Goal: Information Seeking & Learning: Learn about a topic

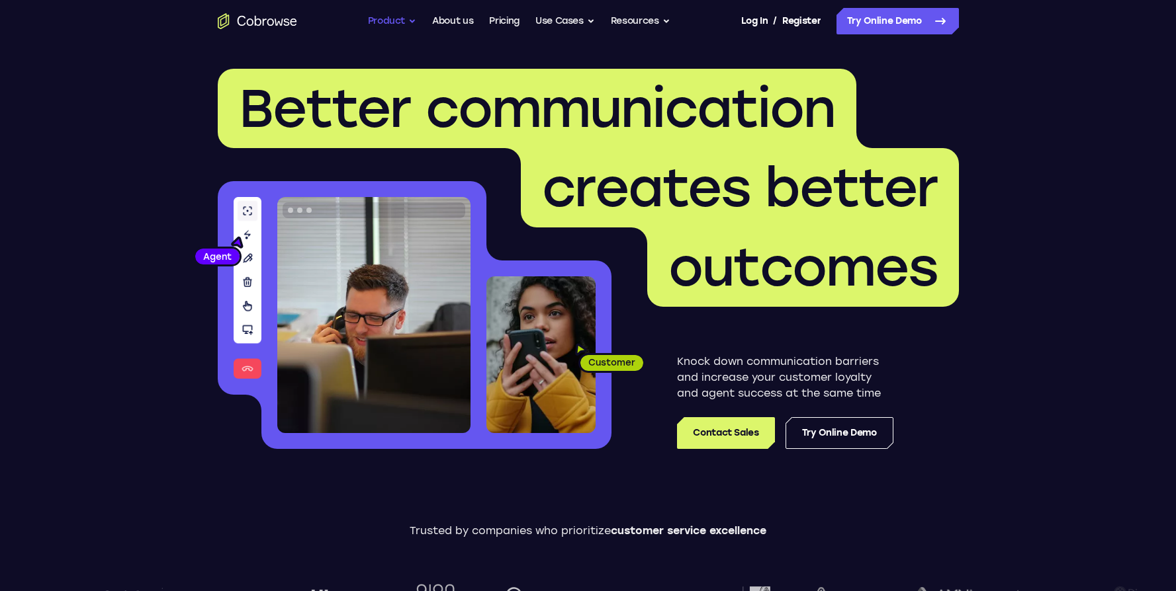
click at [394, 21] on button "Product" at bounding box center [392, 21] width 49 height 26
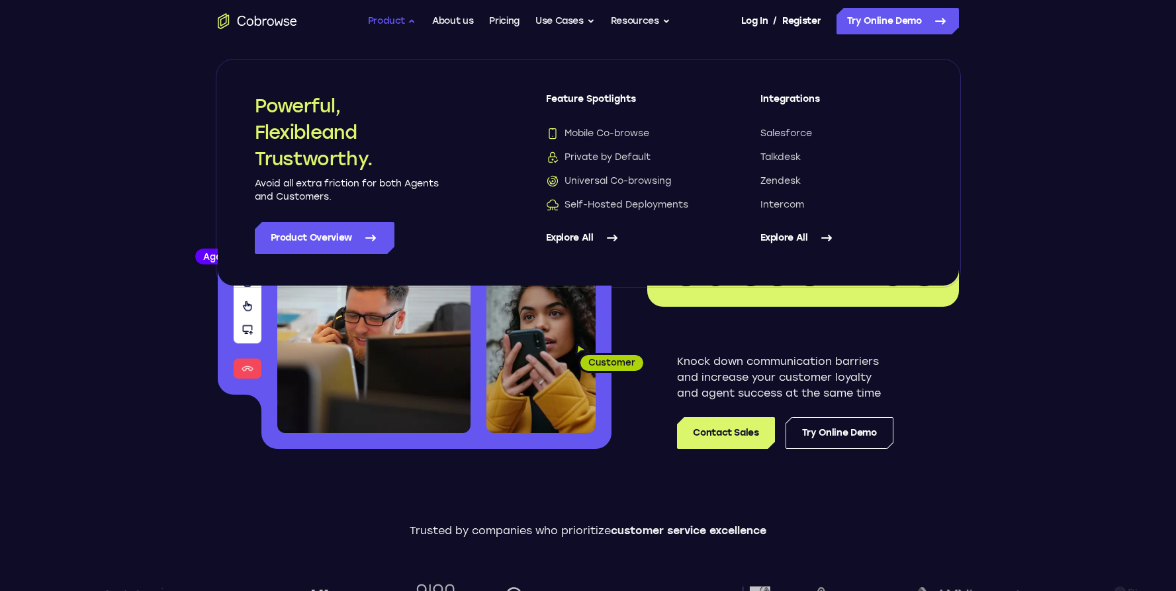
click at [394, 21] on button "Product" at bounding box center [392, 21] width 49 height 26
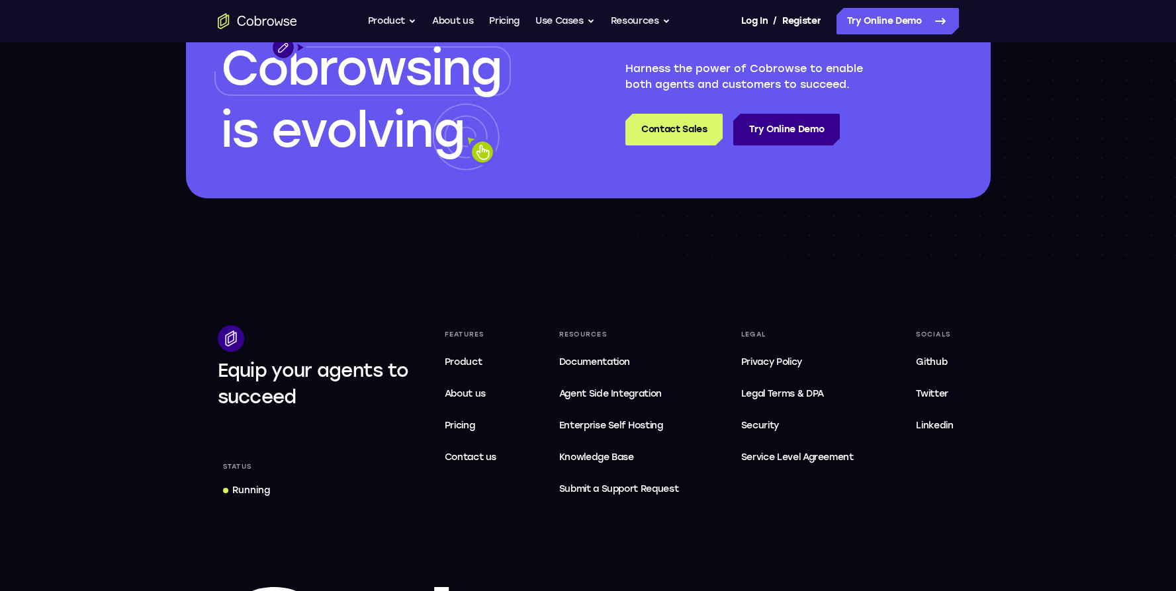
scroll to position [4007, 0]
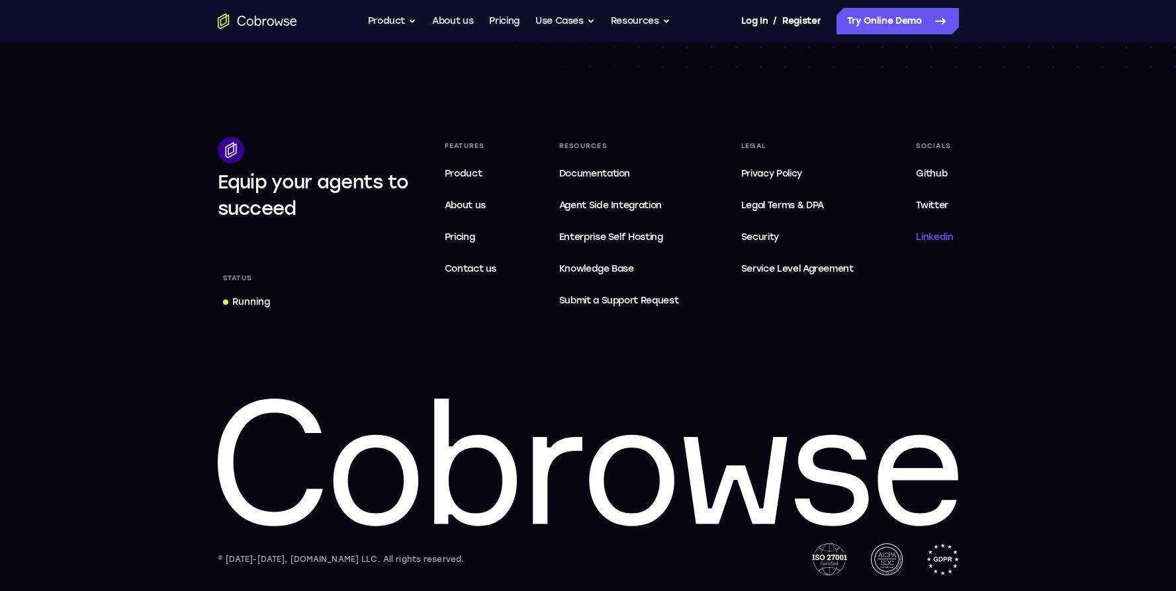
click at [926, 241] on span "Linkedin" at bounding box center [934, 237] width 37 height 11
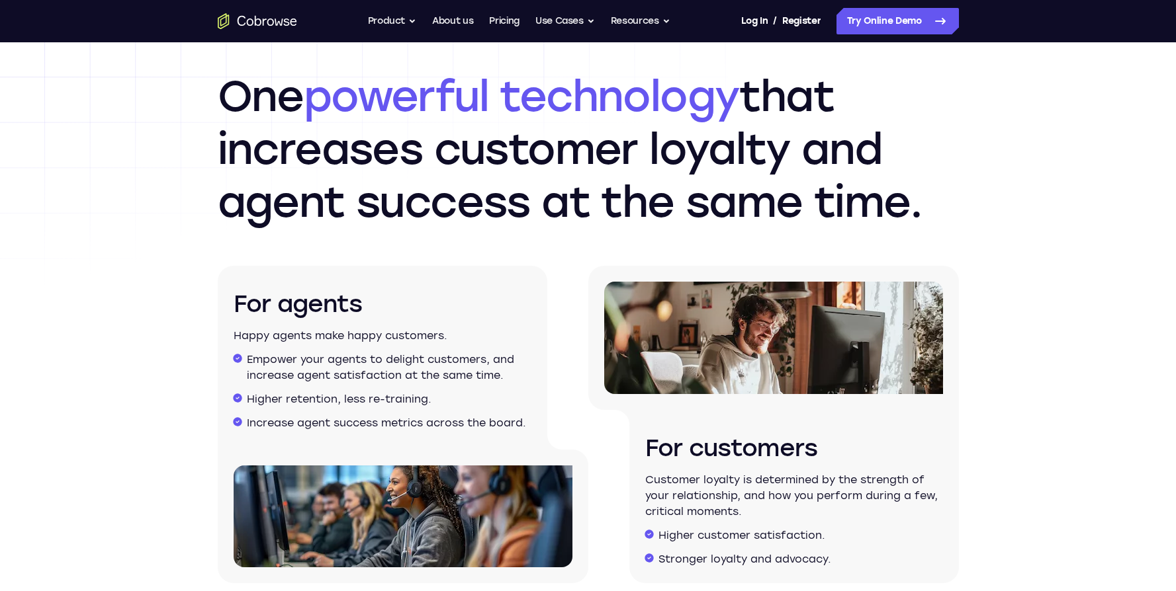
scroll to position [1987, 0]
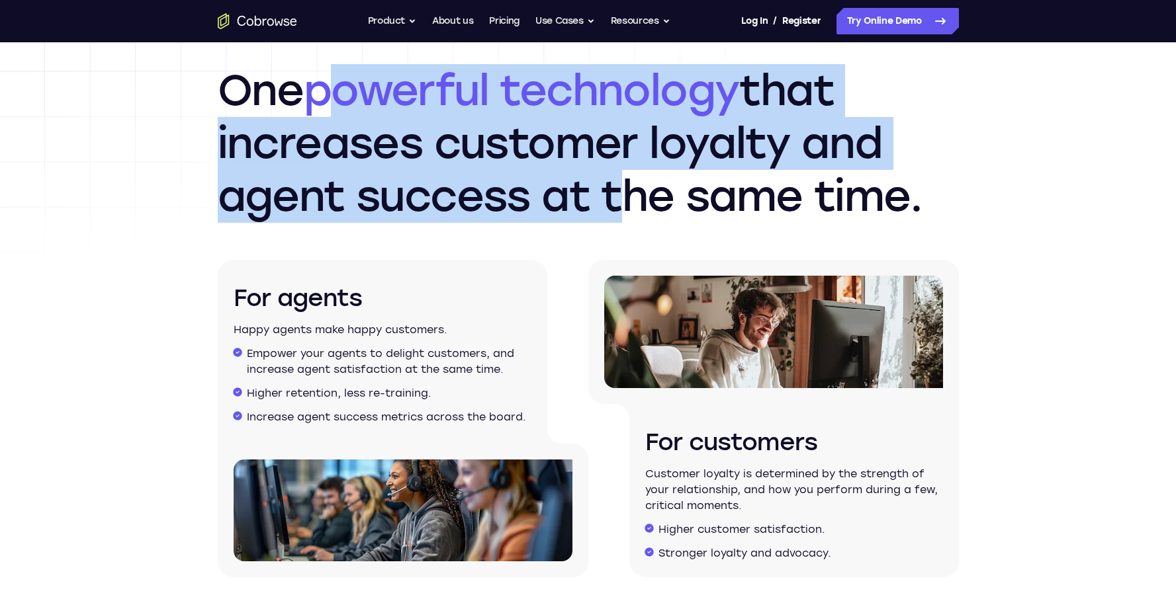
drag, startPoint x: 336, startPoint y: 99, endPoint x: 609, endPoint y: 219, distance: 298.3
click at [609, 219] on h2 "One powerful technology that increases customer loyalty and agent success at th…" at bounding box center [588, 143] width 741 height 159
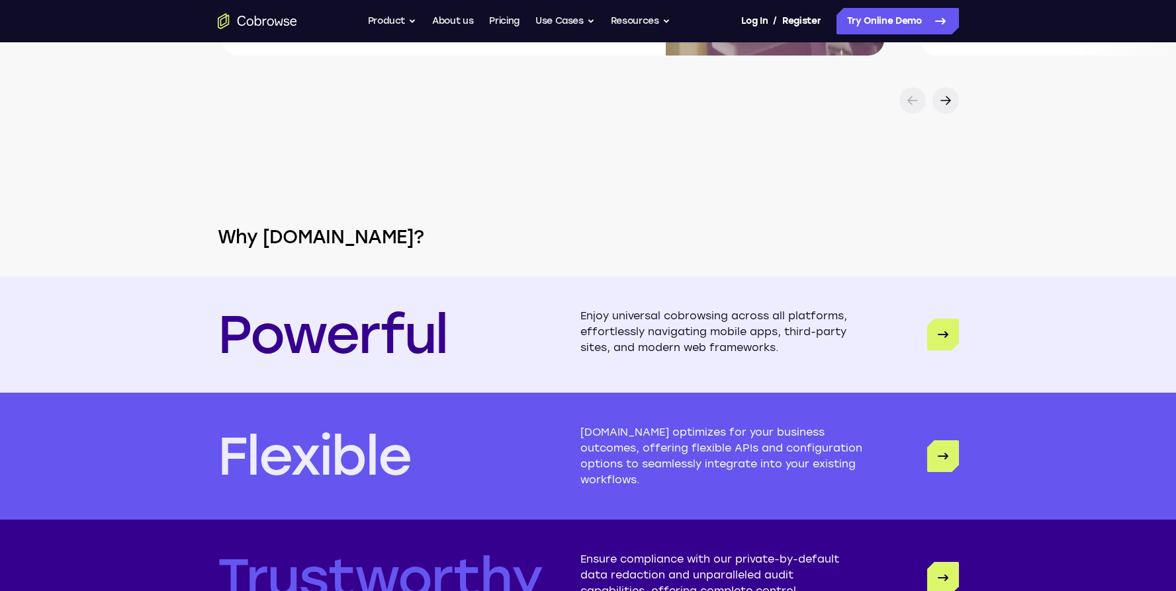
scroll to position [3174, 0]
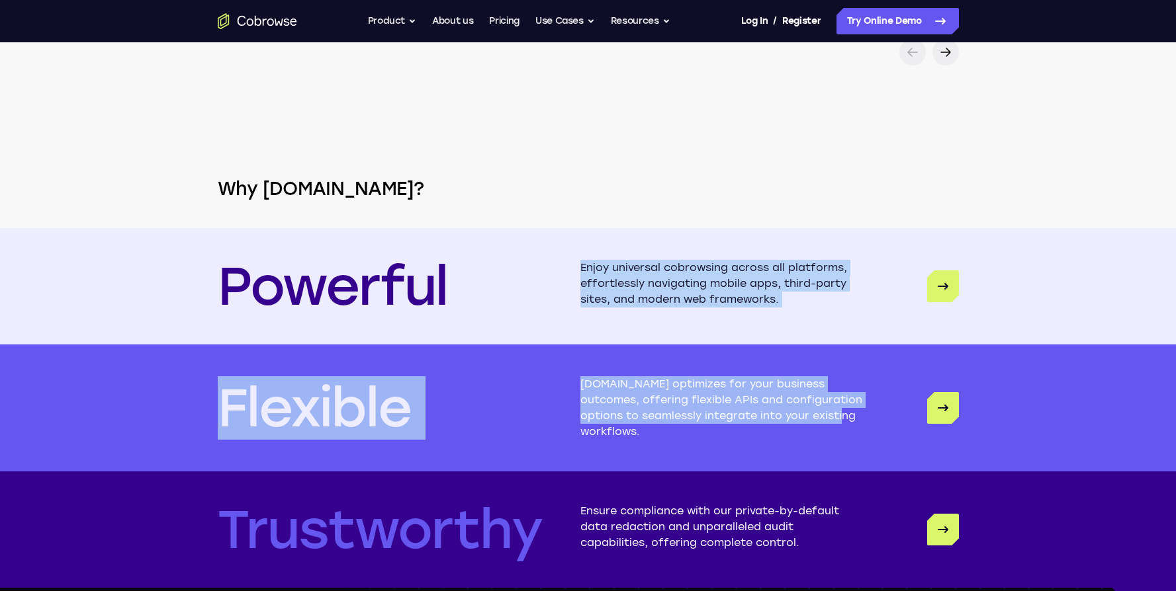
drag, startPoint x: 714, startPoint y: 270, endPoint x: 860, endPoint y: 419, distance: 208.2
click at [860, 419] on div "Powerful Enjoy universal cobrowsing across all platforms, effortlessly navigati…" at bounding box center [588, 408] width 1176 height 360
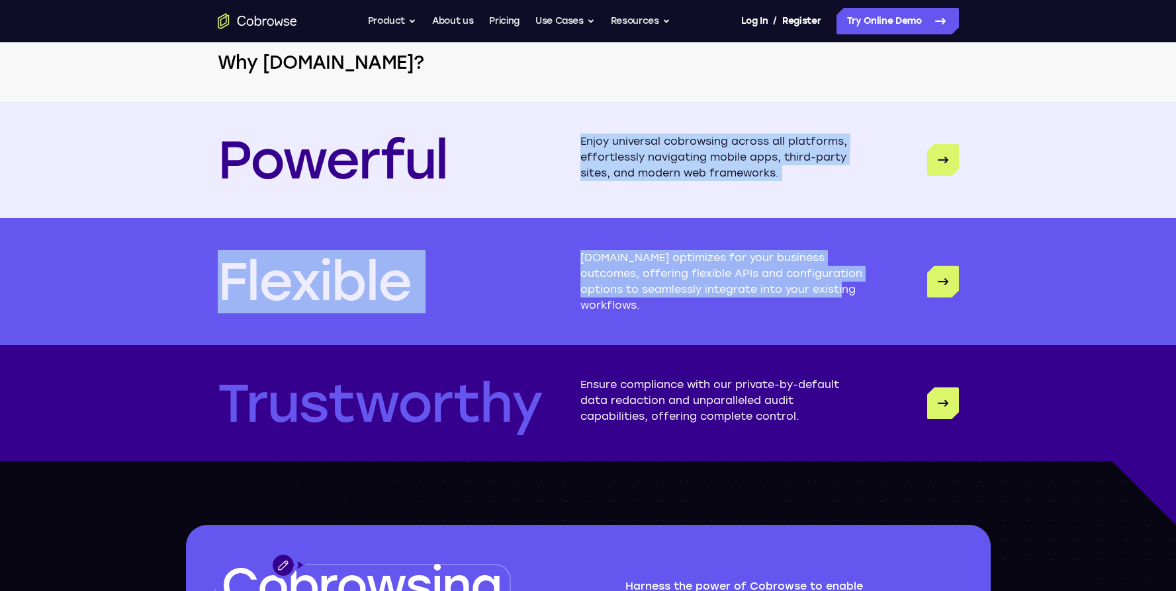
scroll to position [3322, 0]
